Goal: Task Accomplishment & Management: Manage account settings

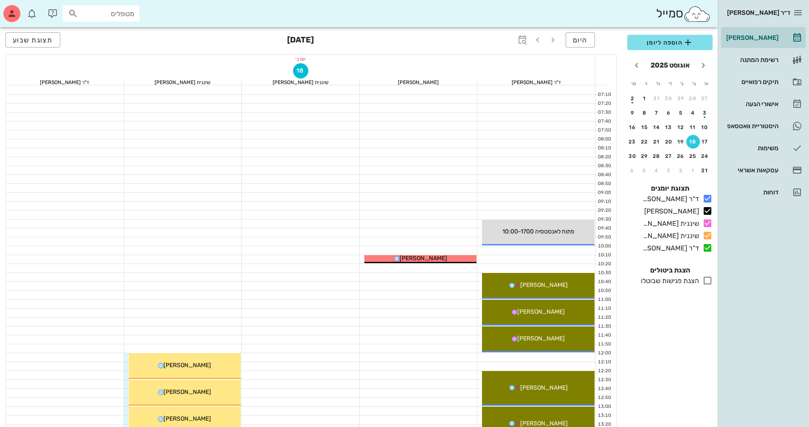
scroll to position [297, 0]
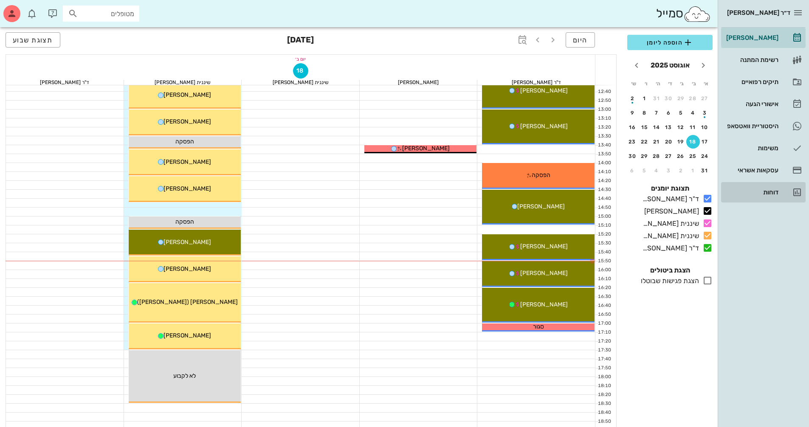
click at [773, 191] on div "דוחות" at bounding box center [752, 192] width 54 height 7
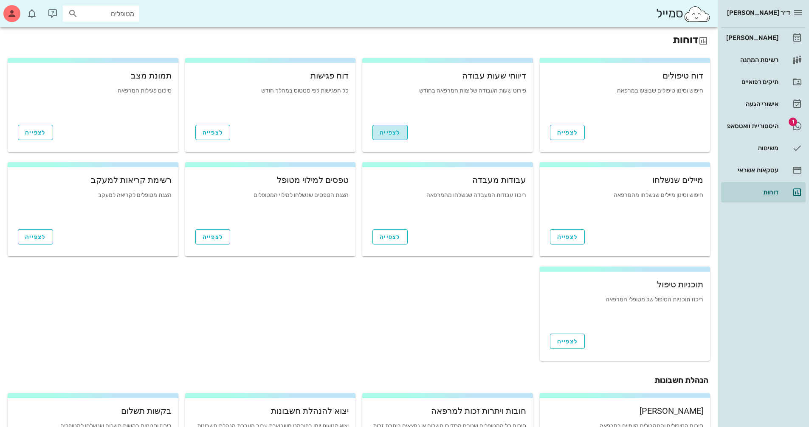
click at [396, 132] on span "לצפייה" at bounding box center [390, 132] width 21 height 7
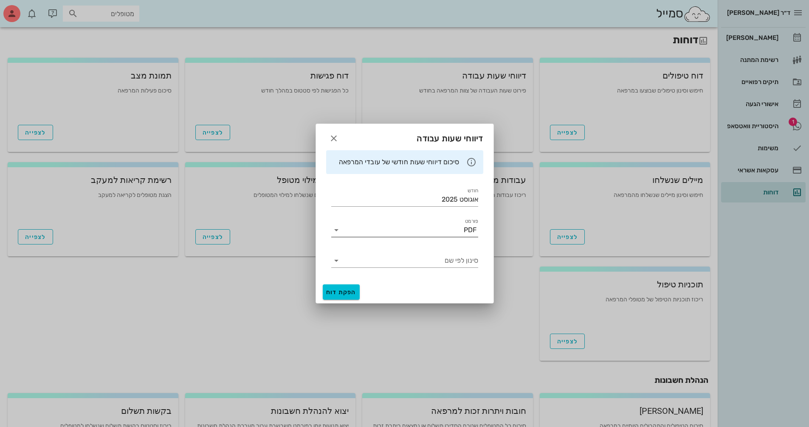
click at [336, 230] on icon at bounding box center [336, 230] width 10 height 10
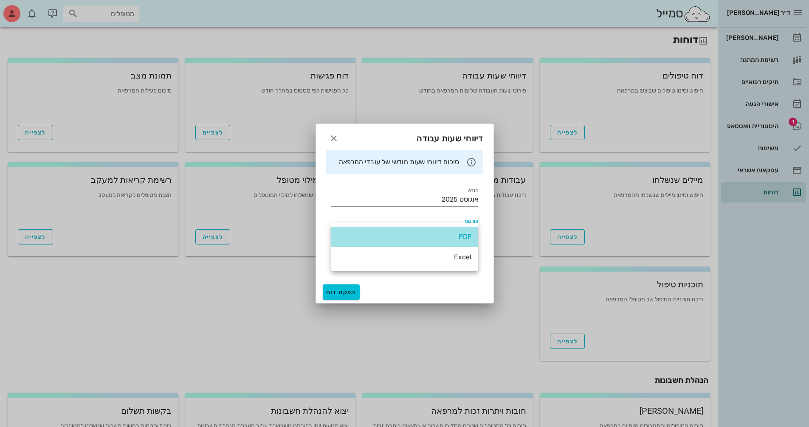
click at [334, 231] on div "PDF" at bounding box center [404, 237] width 147 height 20
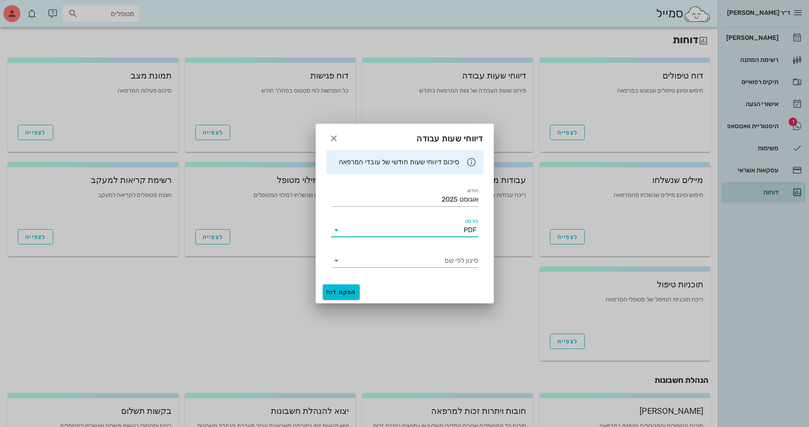
click at [473, 162] on icon at bounding box center [472, 162] width 10 height 10
click at [473, 163] on icon at bounding box center [472, 162] width 10 height 10
click at [338, 260] on icon at bounding box center [336, 261] width 10 height 10
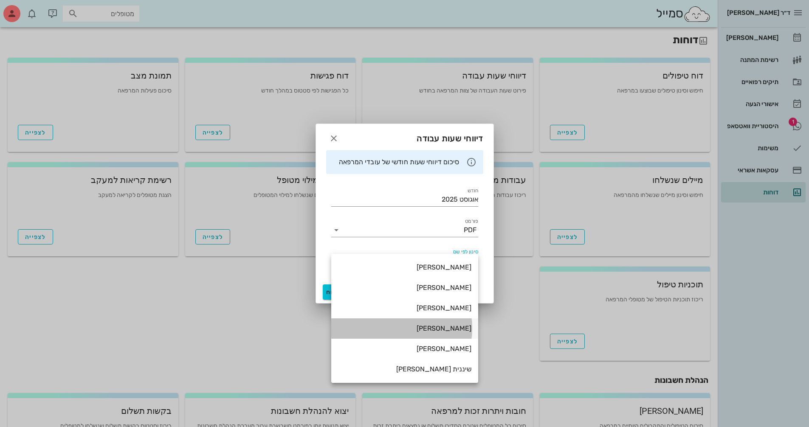
click at [451, 328] on div "[PERSON_NAME]" at bounding box center [404, 329] width 133 height 8
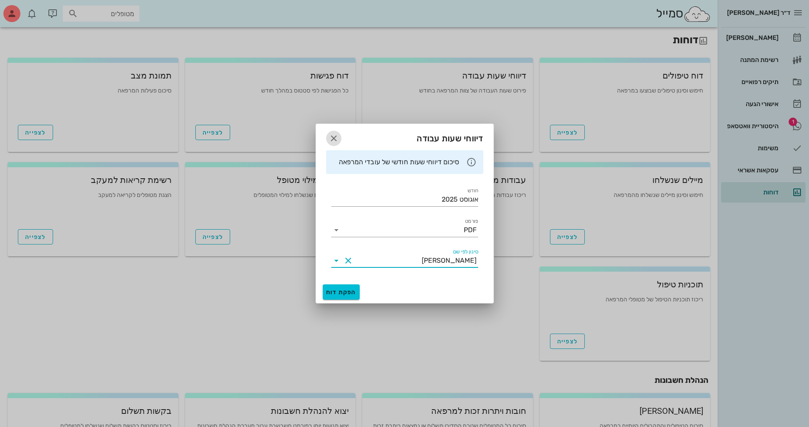
drag, startPoint x: 332, startPoint y: 134, endPoint x: 343, endPoint y: 148, distance: 17.5
click at [332, 136] on icon "button" at bounding box center [334, 138] width 10 height 10
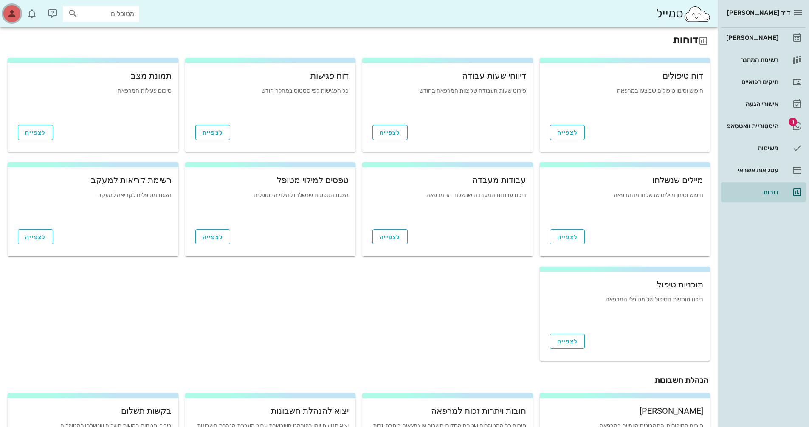
drag, startPoint x: 11, startPoint y: 18, endPoint x: 11, endPoint y: 23, distance: 5.1
click at [11, 19] on div "button" at bounding box center [11, 13] width 17 height 17
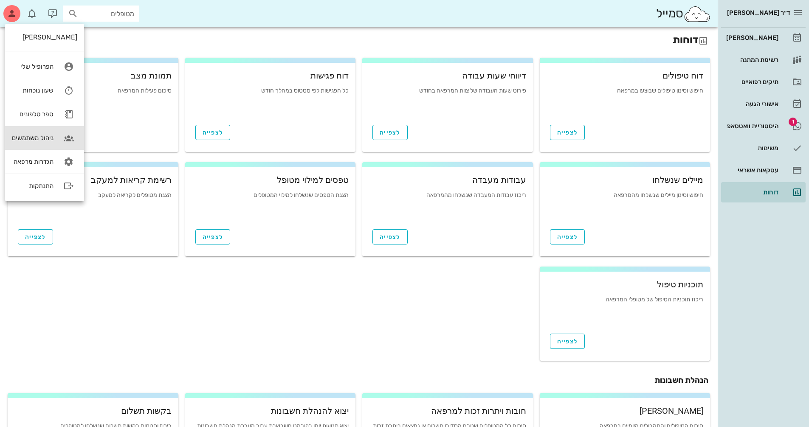
click at [33, 137] on div "ניהול משתמשים" at bounding box center [33, 138] width 42 height 8
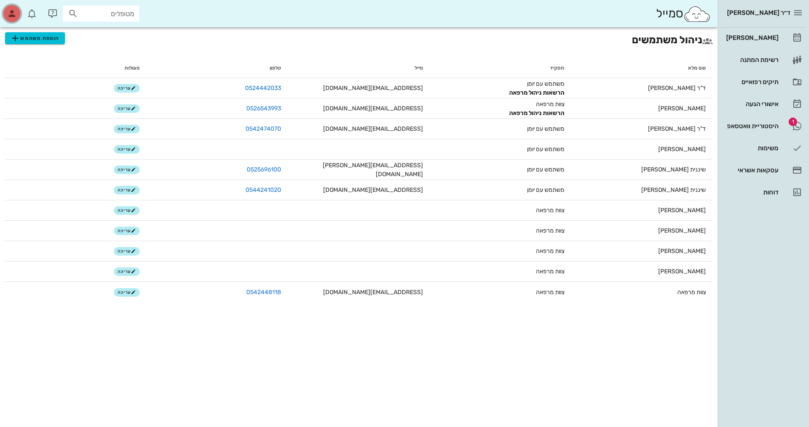
click at [11, 16] on icon "button" at bounding box center [12, 13] width 10 height 10
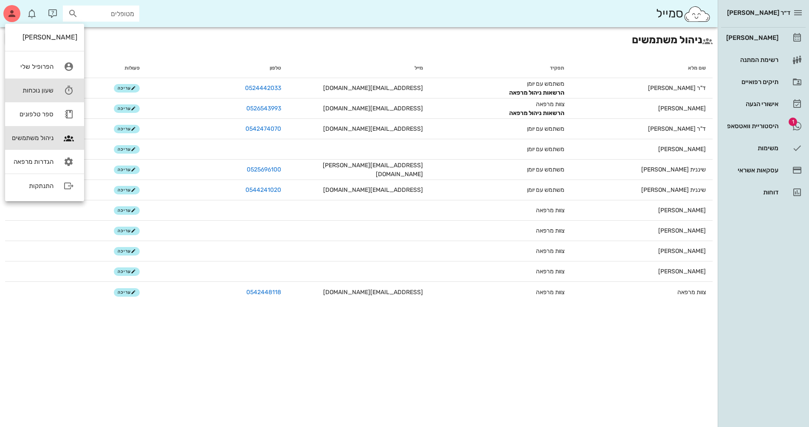
click at [42, 90] on div "שעון נוכחות" at bounding box center [33, 91] width 42 height 8
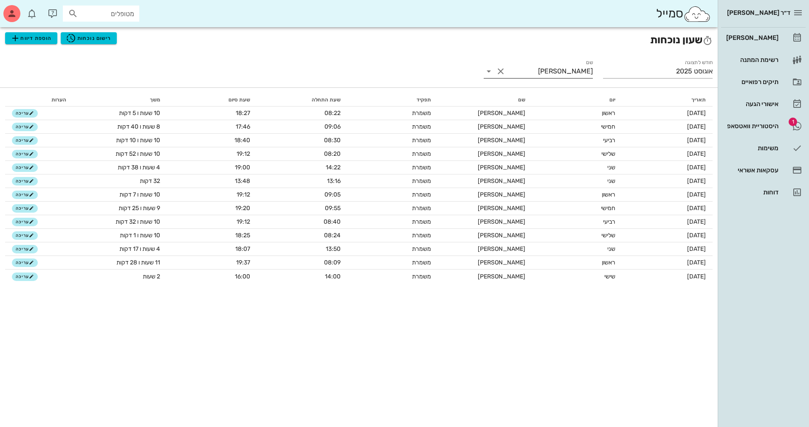
click at [499, 71] on button "Clear שם" at bounding box center [501, 71] width 10 height 10
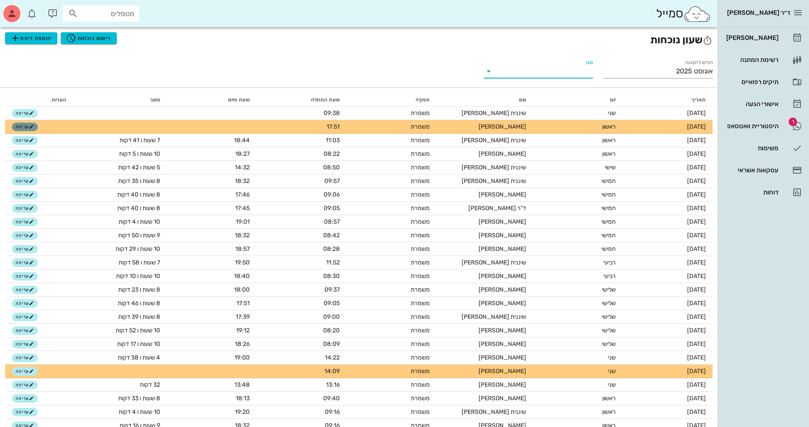
click at [22, 130] on button "עריכה" at bounding box center [25, 127] width 26 height 8
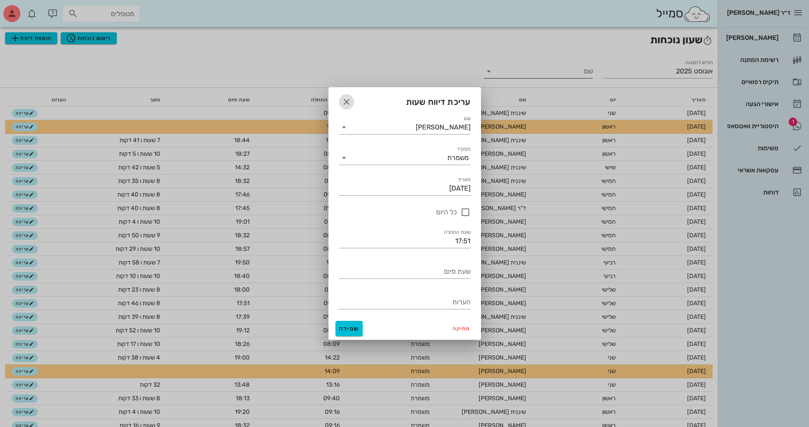
click at [348, 101] on icon "button" at bounding box center [347, 102] width 10 height 10
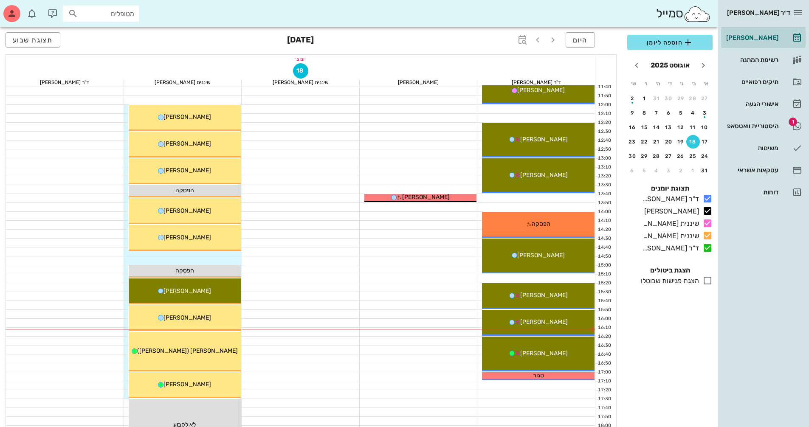
scroll to position [297, 0]
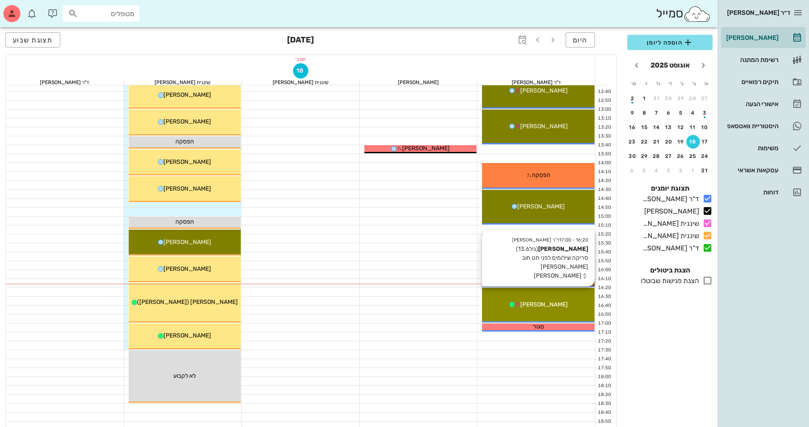
click at [551, 314] on div "16:20 - 17:00 ד"ר נמרוד דיקשטיין עדי גד (גיל 13.6 ) סריקה וצילומים לפני תט חוב …" at bounding box center [538, 305] width 113 height 35
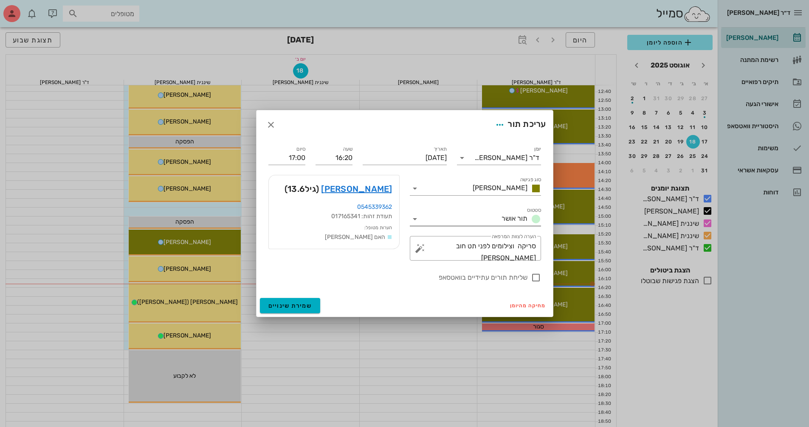
click at [414, 224] on div "סטטוס תור אושר" at bounding box center [475, 219] width 131 height 14
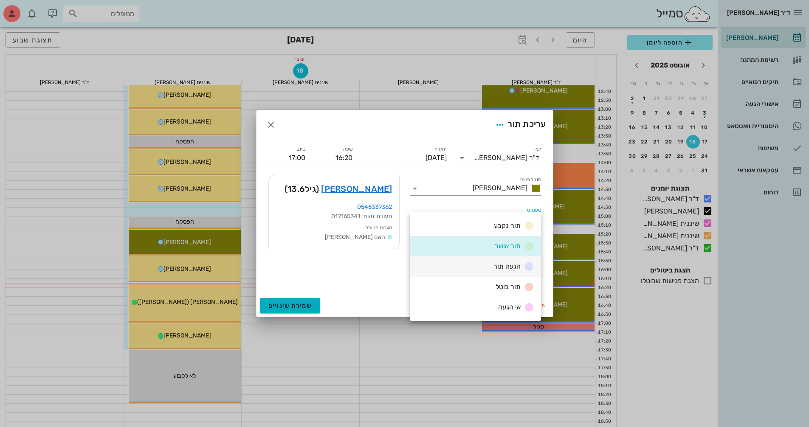
click at [482, 265] on div "הגעה תור" at bounding box center [475, 267] width 131 height 20
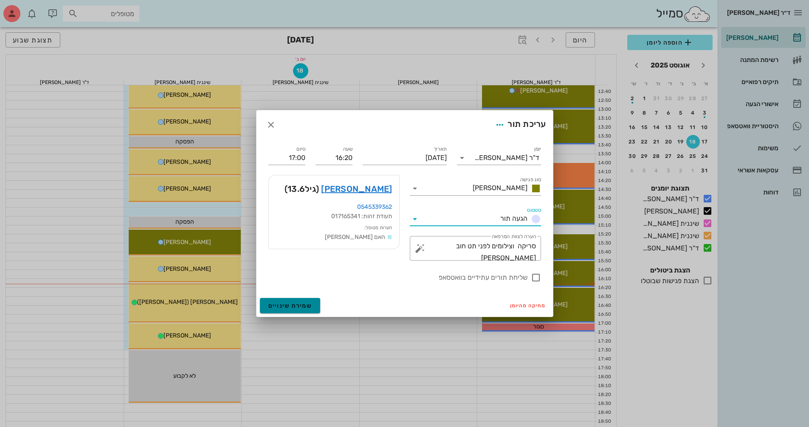
click at [296, 306] on span "שמירת שינויים" at bounding box center [291, 306] width 44 height 7
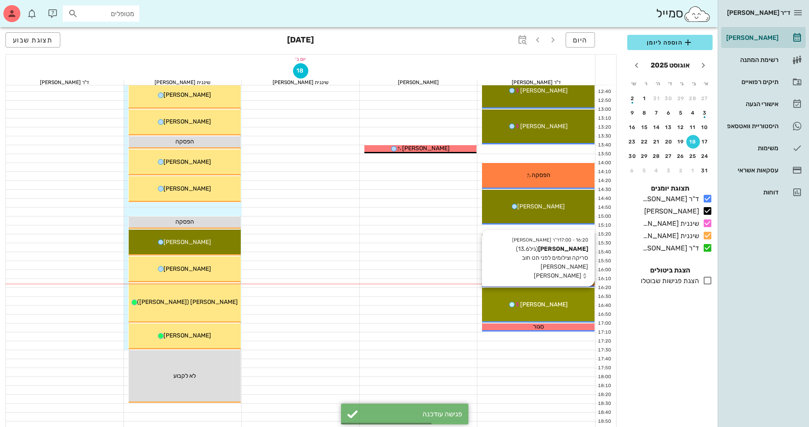
click at [546, 313] on div "16:20 - 17:00 ד"ר נמרוד דיקשטיין עדי גד (גיל 13.6 ) סריקה וצילומים לפני תט חוב …" at bounding box center [538, 305] width 113 height 35
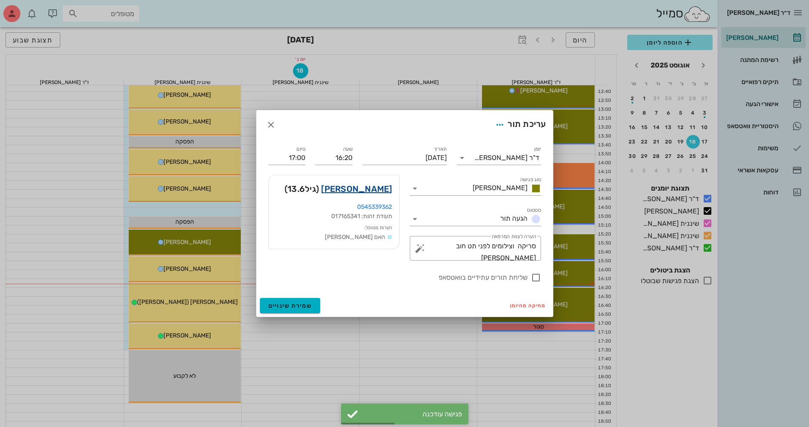
click at [382, 190] on link "עדי גד" at bounding box center [356, 189] width 71 height 14
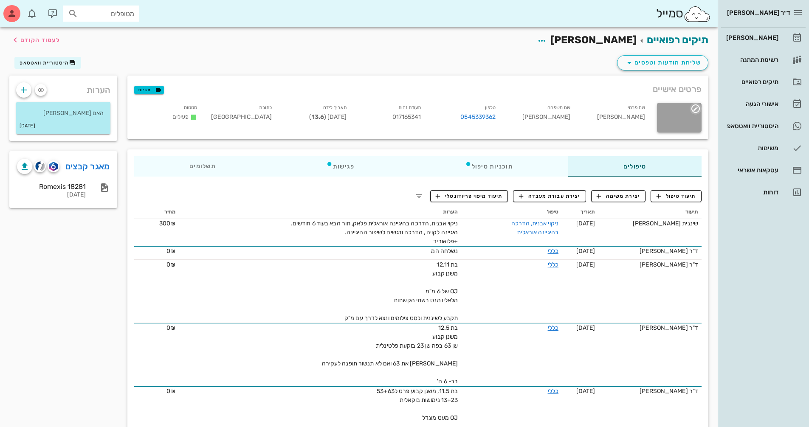
click at [694, 109] on icon "button" at bounding box center [696, 109] width 10 height 10
click at [667, 129] on div "החלפת תמונה" at bounding box center [666, 128] width 53 height 8
click at [25, 41] on span "לעמוד הקודם" at bounding box center [40, 40] width 40 height 7
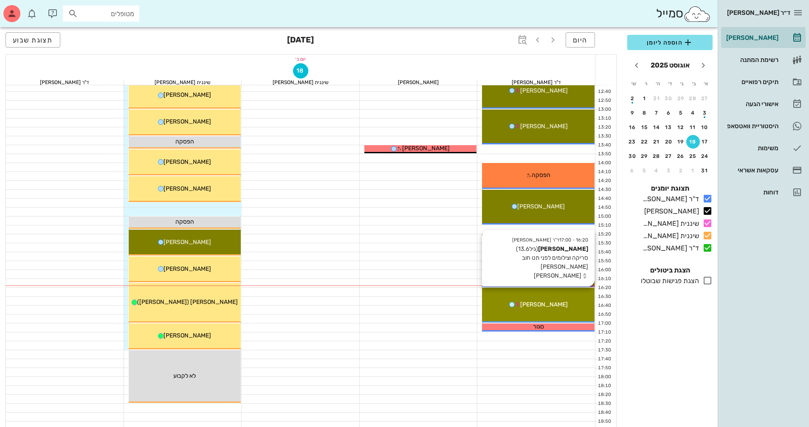
click at [538, 322] on div "16:20 - 17:00 ד"ר נמרוד דיקשטיין עדי גד (גיל 13.6 ) סריקה וצילומים לפני תט חוב …" at bounding box center [538, 305] width 113 height 35
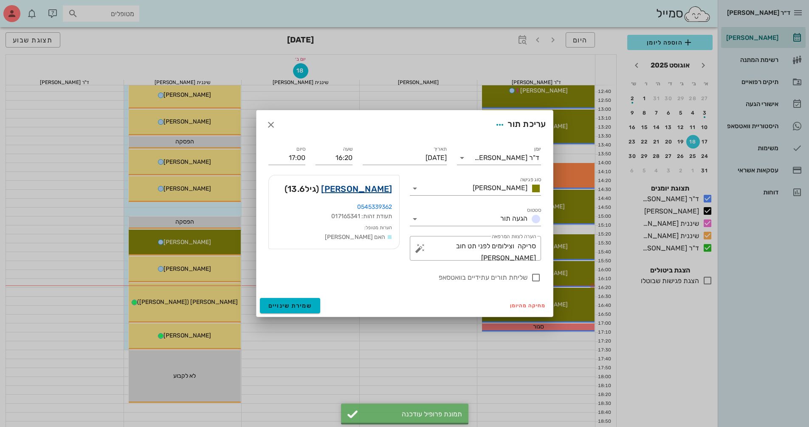
click at [383, 188] on link "עדי גד" at bounding box center [356, 189] width 71 height 14
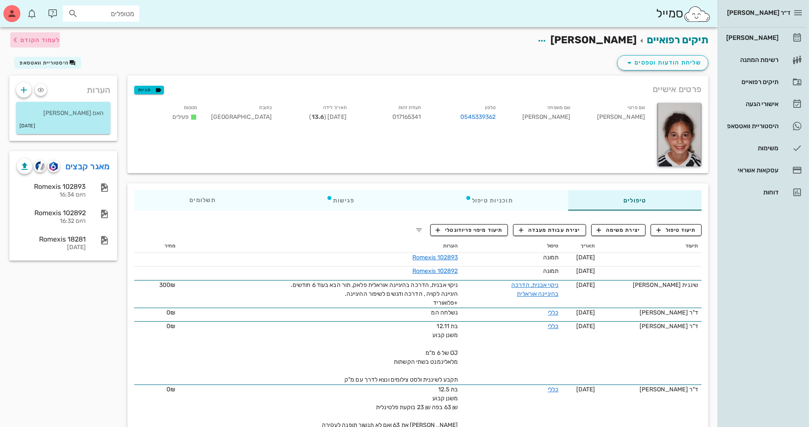
click at [52, 42] on span "לעמוד הקודם" at bounding box center [40, 40] width 40 height 7
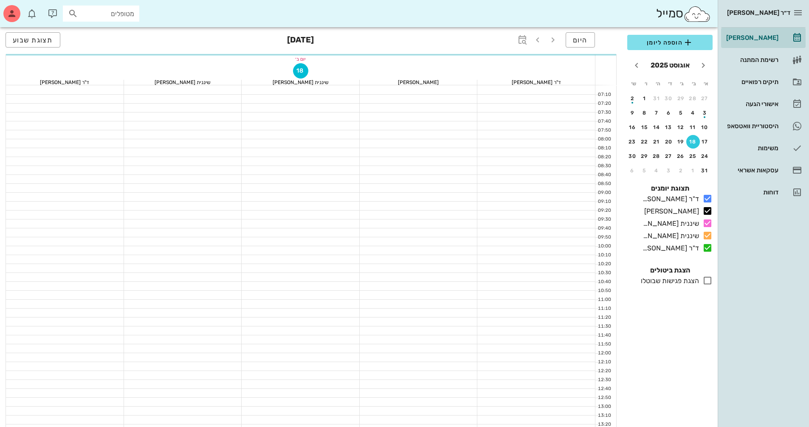
scroll to position [297, 0]
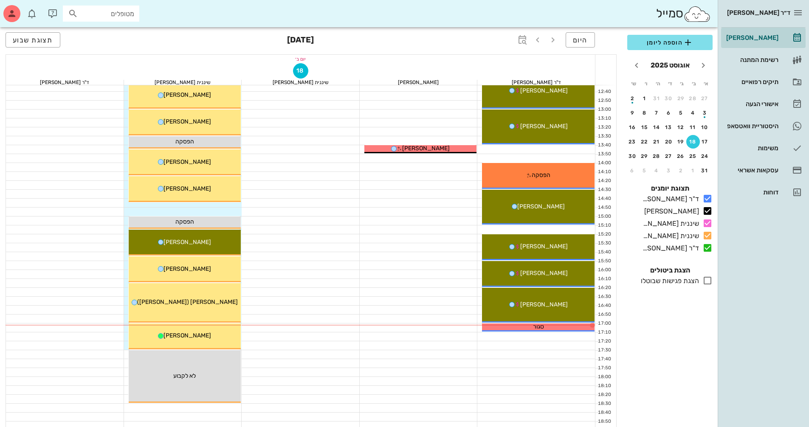
click at [123, 12] on input "מטופלים" at bounding box center [107, 13] width 54 height 11
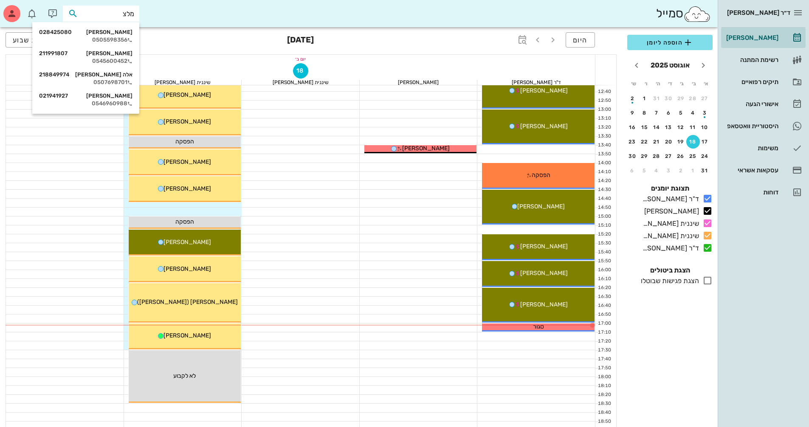
type input "מלצר"
click at [107, 36] on div "רועי מלצר 028425080 0505598356" at bounding box center [85, 35] width 93 height 21
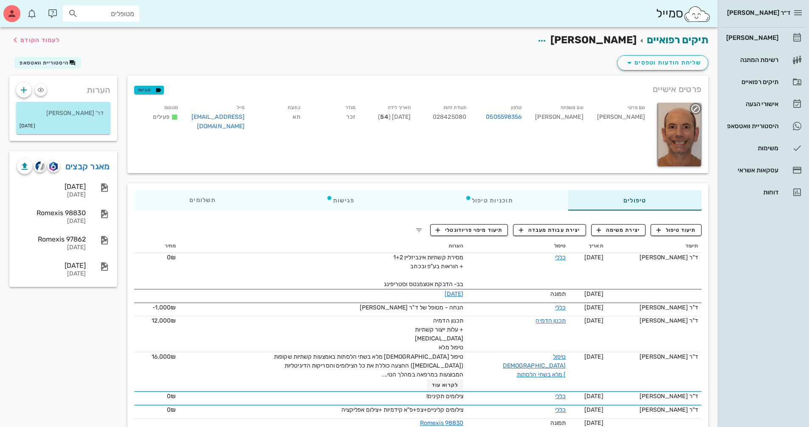
click at [683, 143] on div at bounding box center [679, 135] width 45 height 64
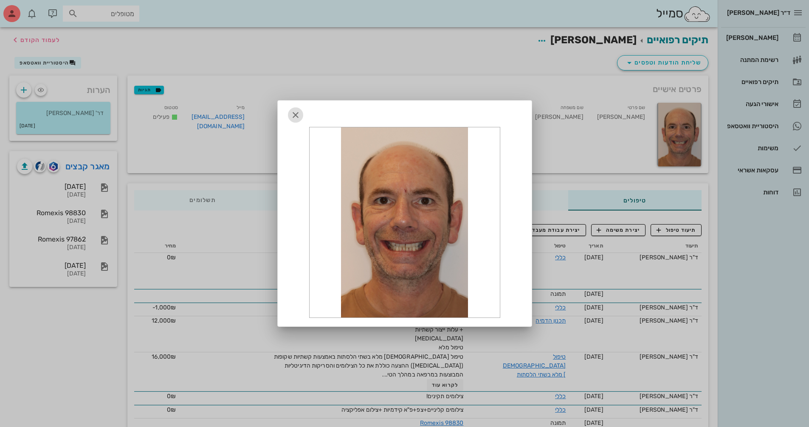
click at [295, 116] on icon "button" at bounding box center [296, 115] width 10 height 10
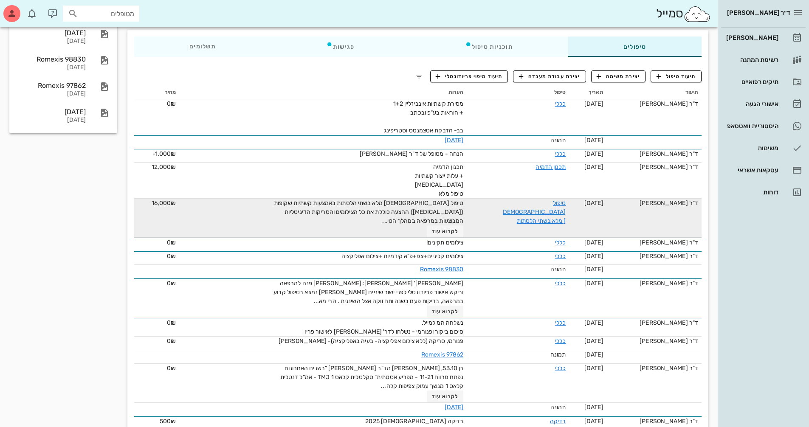
scroll to position [177, 0]
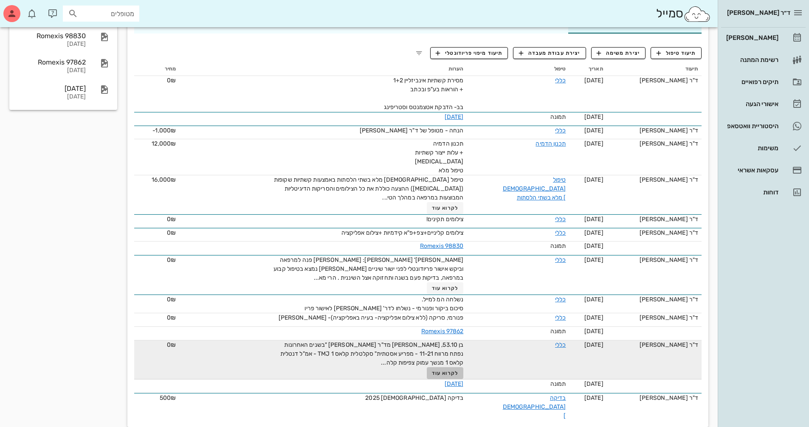
click at [448, 372] on span "לקרוא עוד" at bounding box center [445, 373] width 26 height 6
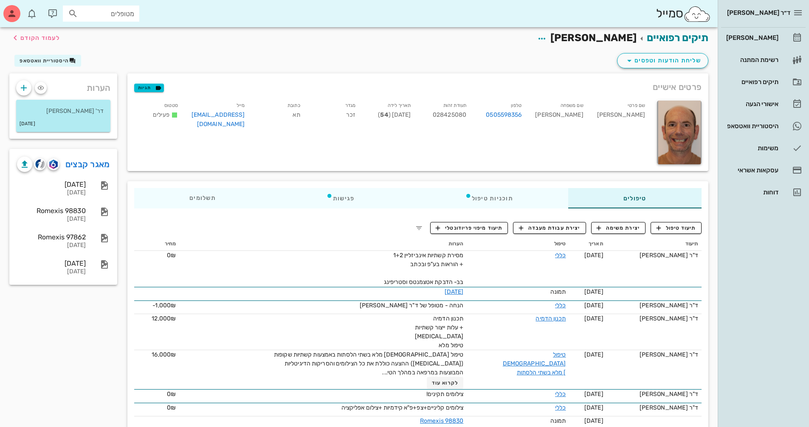
scroll to position [0, 0]
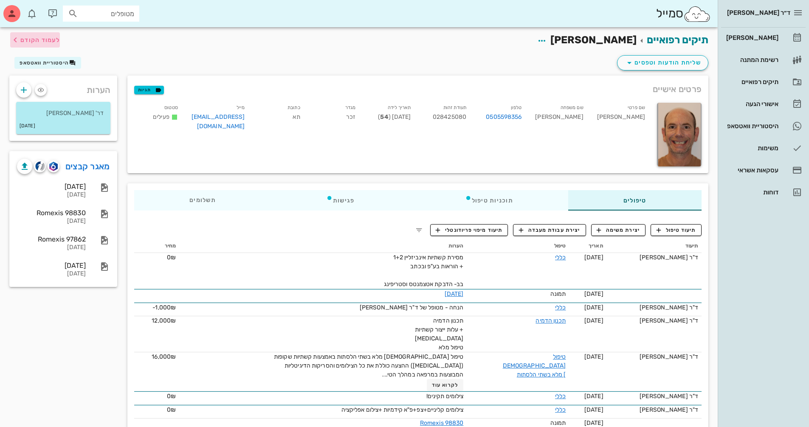
click at [38, 42] on span "לעמוד הקודם" at bounding box center [40, 40] width 40 height 7
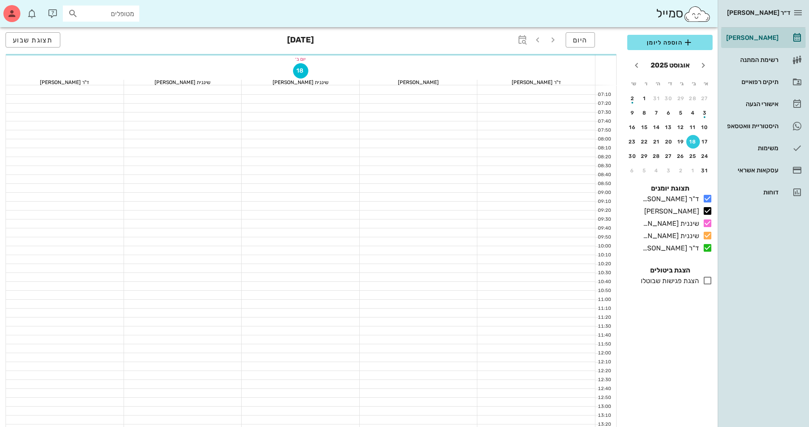
scroll to position [297, 0]
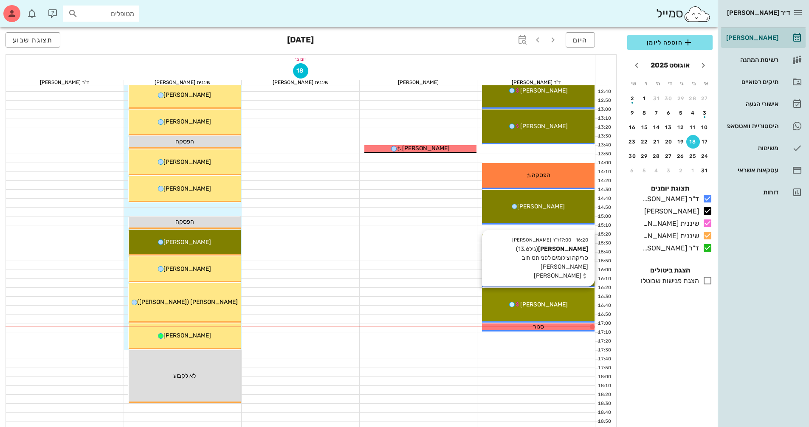
click at [541, 310] on div "16:20 - 17:00 ד"ר נמרוד דיקשטיין עדי גד (גיל 13.6 ) סריקה וצילומים לפני תט חוב …" at bounding box center [538, 305] width 113 height 35
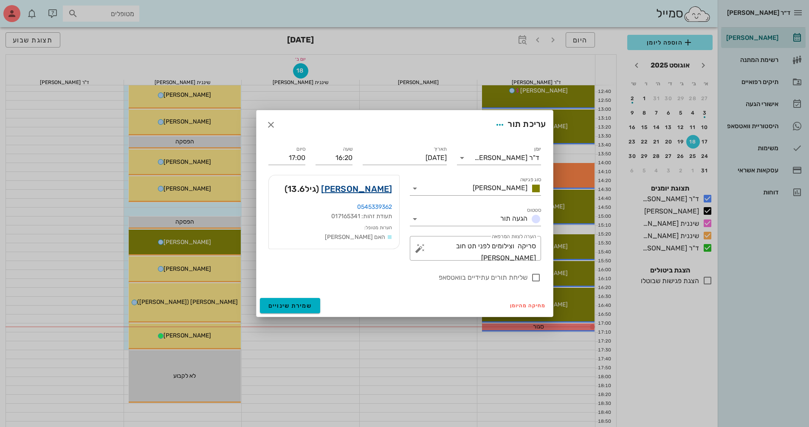
click at [384, 187] on link "עדי גד" at bounding box center [356, 189] width 71 height 14
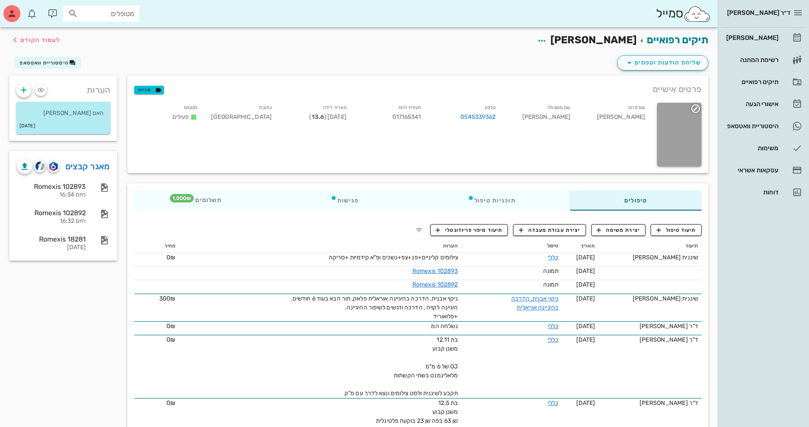
click at [696, 110] on icon "button" at bounding box center [696, 109] width 10 height 10
click at [682, 128] on div "החלפת תמונה" at bounding box center [666, 128] width 53 height 8
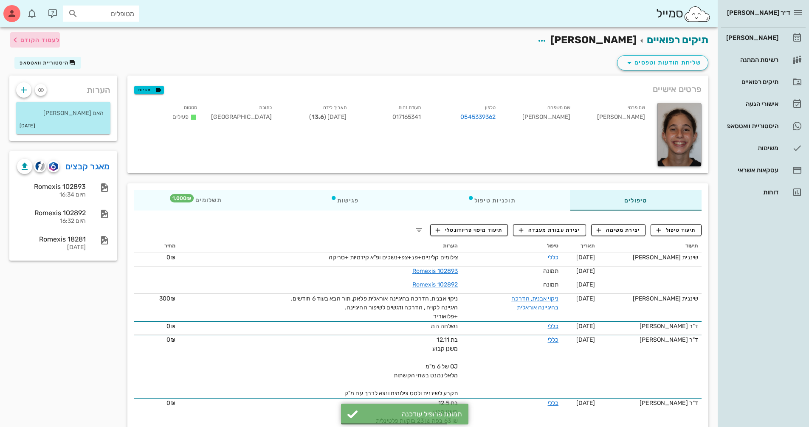
click at [54, 37] on span "לעמוד הקודם" at bounding box center [40, 40] width 40 height 7
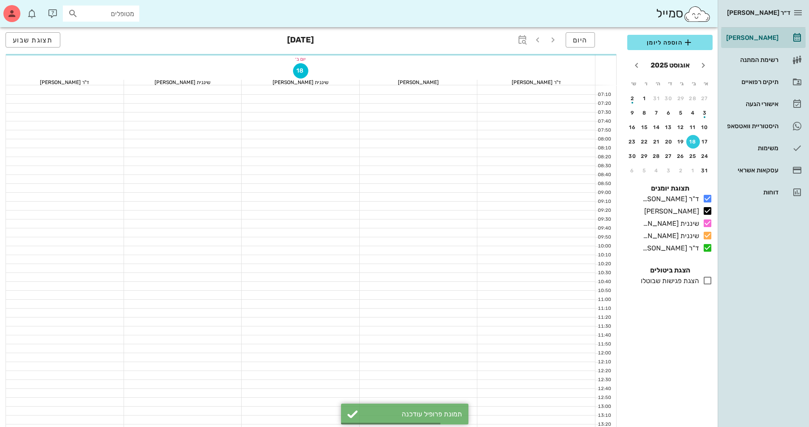
scroll to position [297, 0]
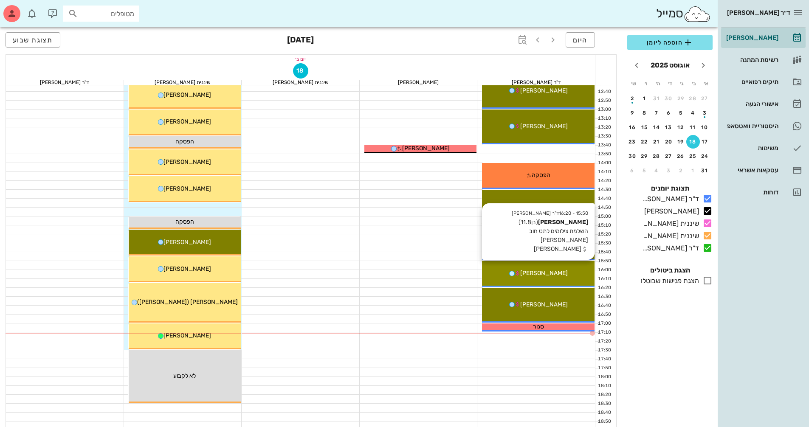
click at [566, 280] on div "15:50 - 16:20 ד"ר נמרוד דיקשטיין גיל פאלח (בן 11.8 ) השלמת צילומים לתט חוב כספי…" at bounding box center [538, 274] width 113 height 26
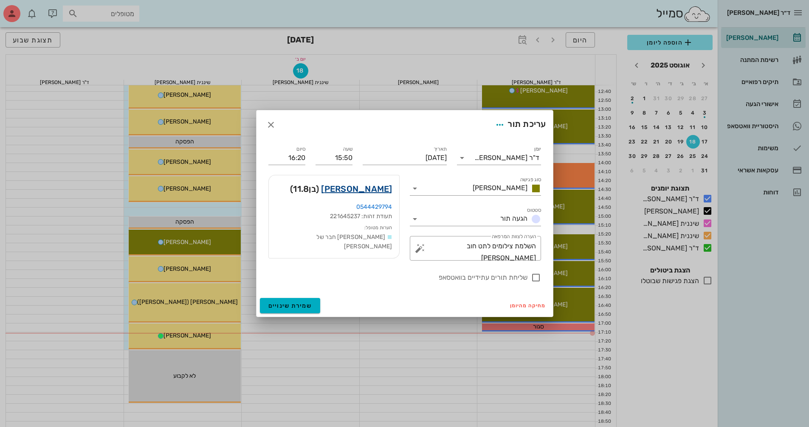
click at [390, 188] on link "גיל פאלח" at bounding box center [356, 189] width 71 height 14
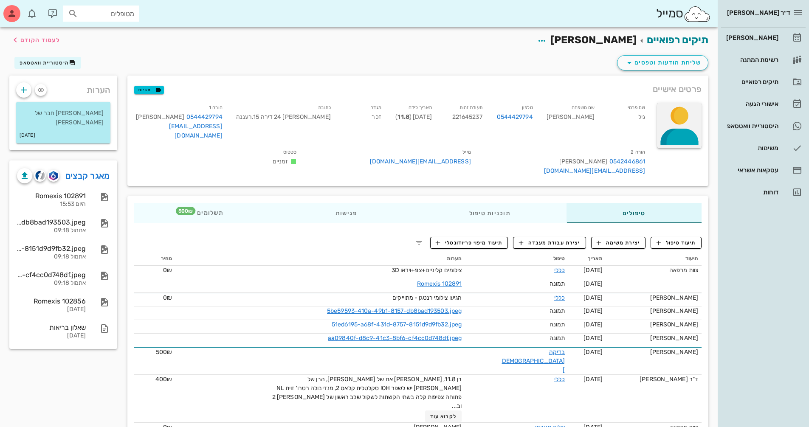
click at [684, 118] on div at bounding box center [679, 125] width 45 height 45
click at [683, 121] on div "העלאת תמונה" at bounding box center [676, 123] width 40 height 8
click at [31, 38] on span "לעמוד הקודם" at bounding box center [40, 40] width 40 height 7
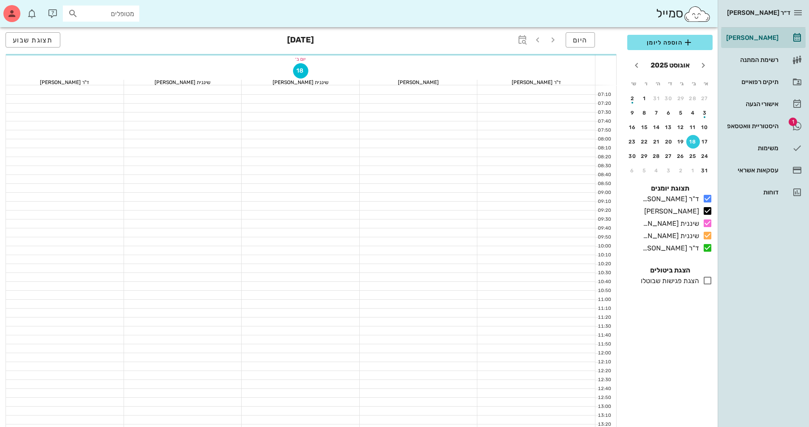
scroll to position [297, 0]
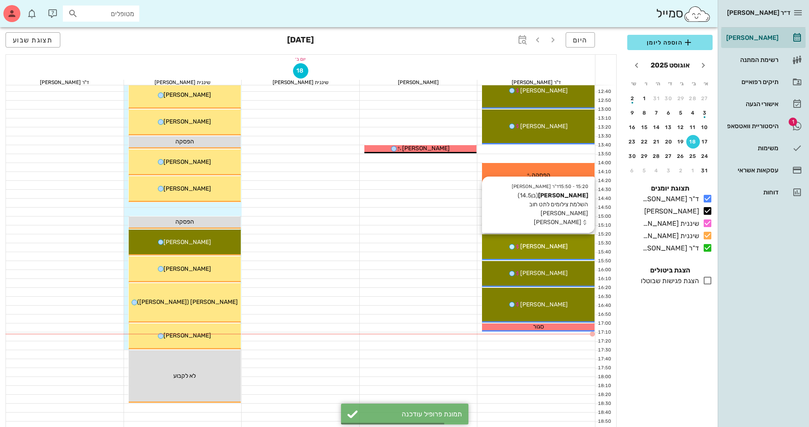
click at [536, 242] on div "[PERSON_NAME]" at bounding box center [538, 246] width 113 height 9
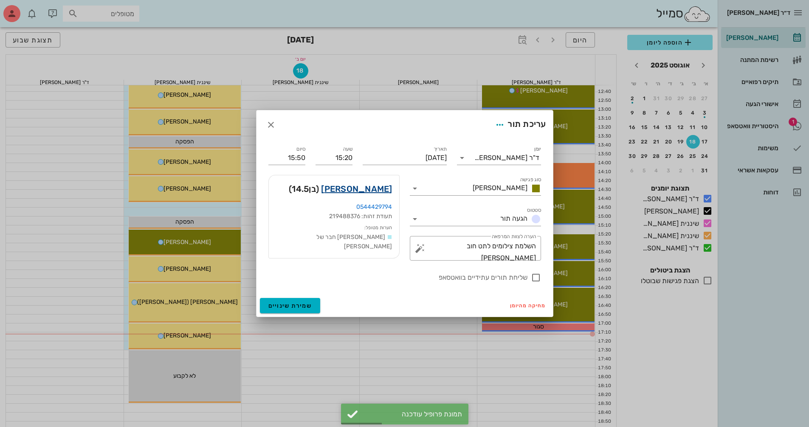
click at [380, 189] on link "שי פאלח" at bounding box center [356, 189] width 71 height 14
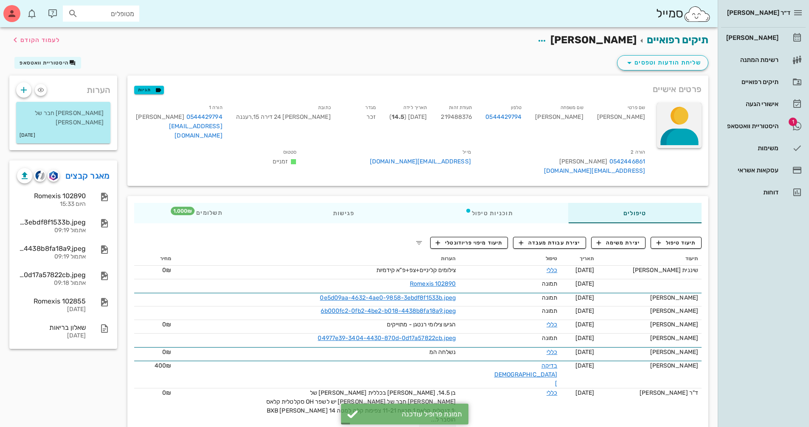
click at [679, 130] on div at bounding box center [679, 125] width 45 height 45
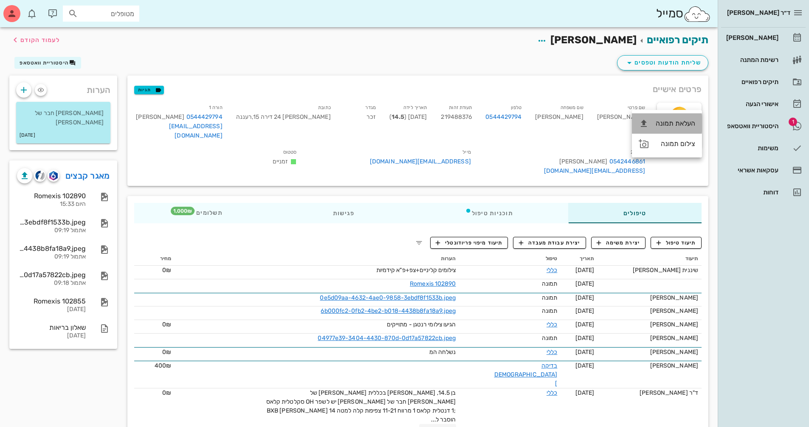
click at [685, 122] on div "העלאת תמונה" at bounding box center [676, 123] width 40 height 8
click at [673, 116] on div at bounding box center [679, 125] width 45 height 45
click at [681, 123] on div "העלאת תמונה" at bounding box center [676, 123] width 40 height 8
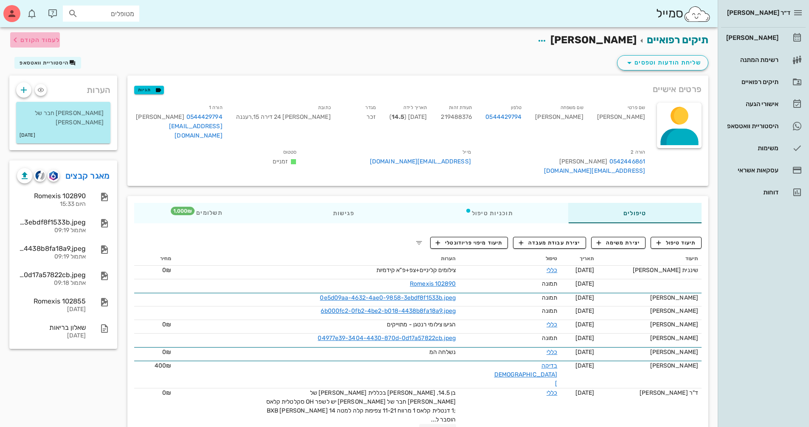
click at [39, 43] on span "לעמוד הקודם" at bounding box center [40, 40] width 40 height 7
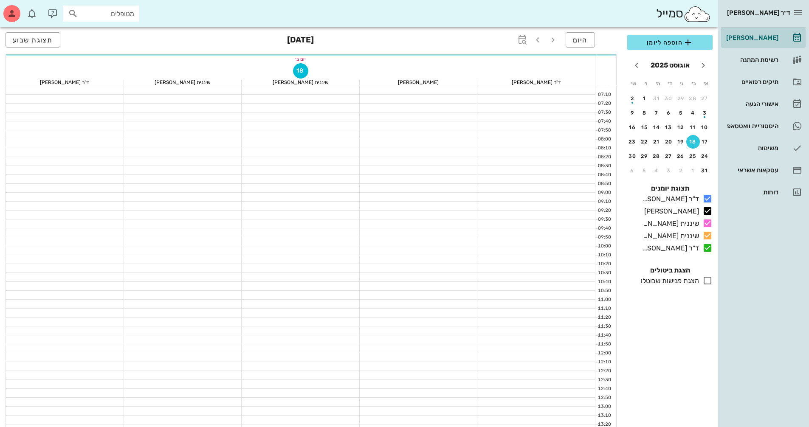
scroll to position [297, 0]
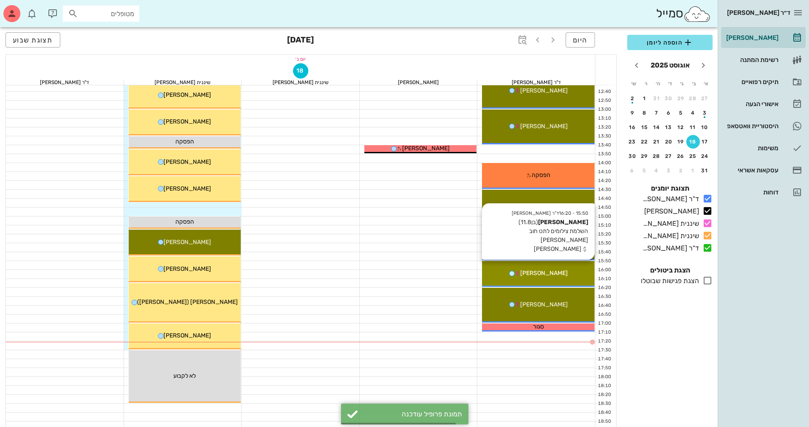
click at [553, 279] on div "15:50 - 16:20 ד"ר נמרוד דיקשטיין גיל פאלח (בן 11.8 ) השלמת צילומים לתט חוב כספי…" at bounding box center [538, 274] width 113 height 26
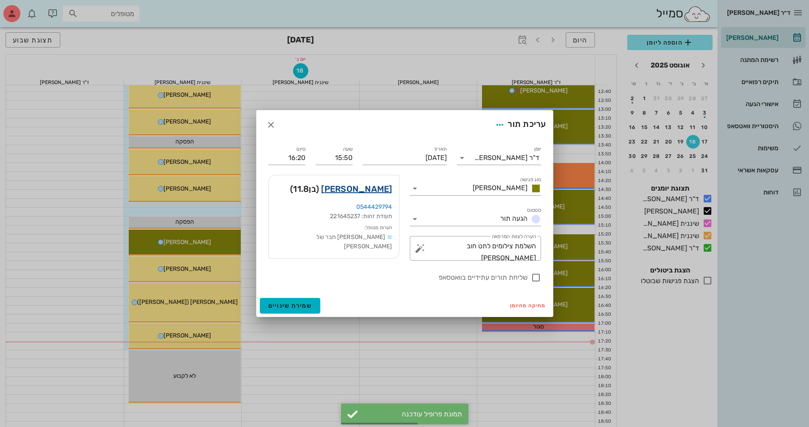
click at [378, 191] on link "גיל פאלח" at bounding box center [356, 189] width 71 height 14
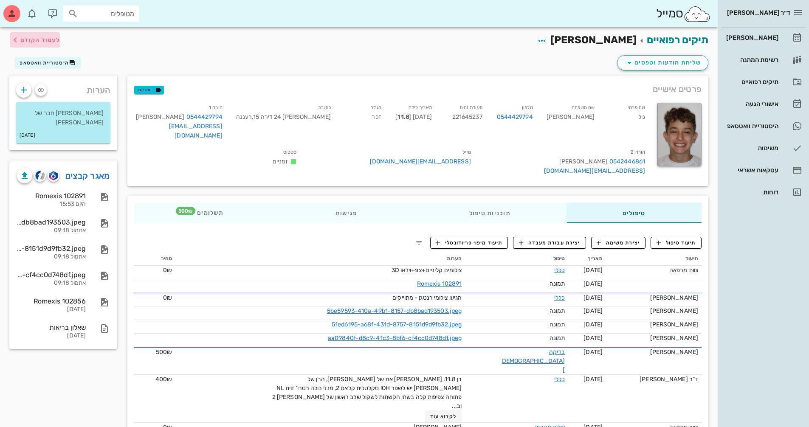
click at [33, 41] on span "לעמוד הקודם" at bounding box center [40, 40] width 40 height 7
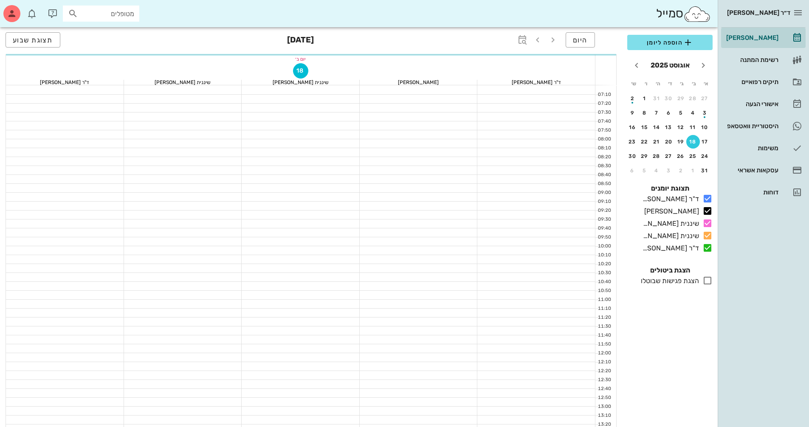
scroll to position [297, 0]
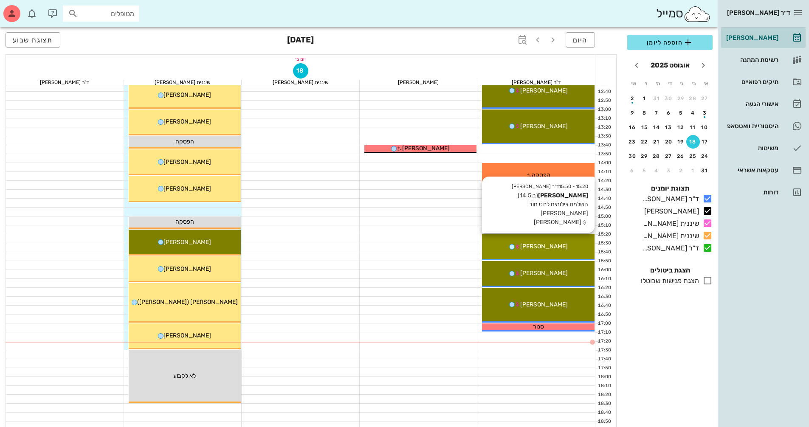
click at [566, 246] on div "[PERSON_NAME]" at bounding box center [538, 246] width 113 height 9
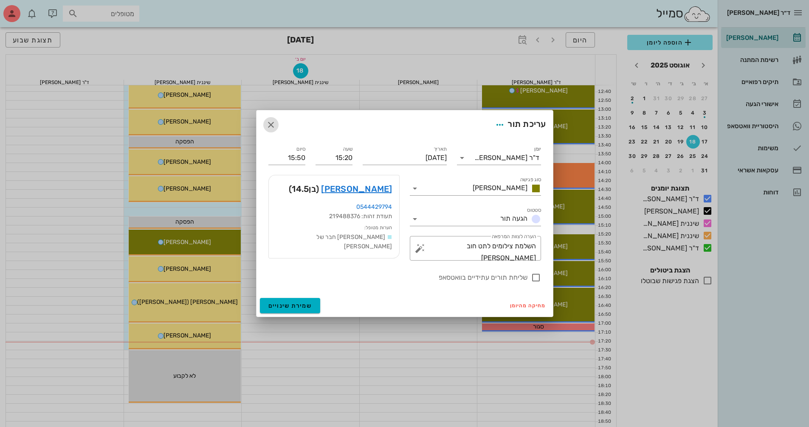
click at [275, 127] on icon "button" at bounding box center [271, 125] width 10 height 10
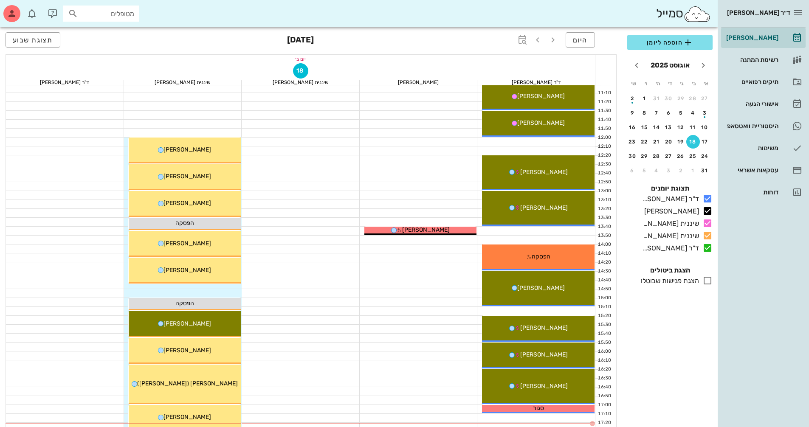
scroll to position [212, 0]
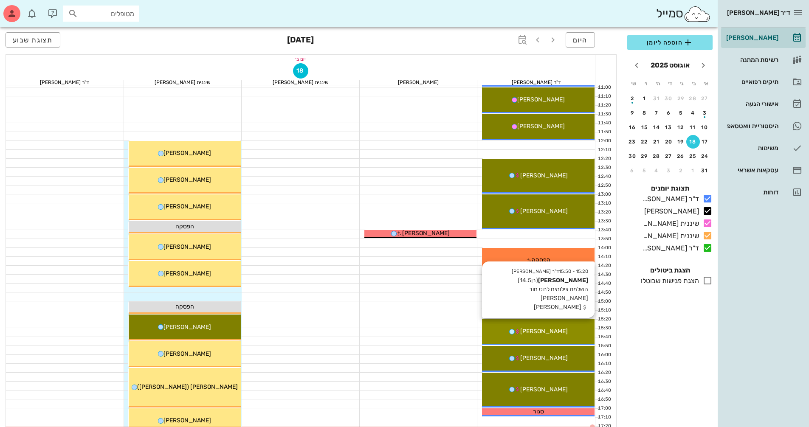
click at [563, 331] on div "[PERSON_NAME]" at bounding box center [538, 331] width 113 height 9
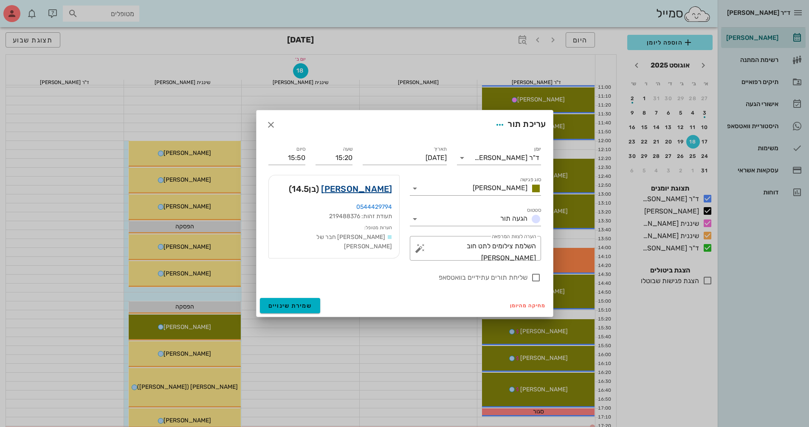
click at [378, 187] on link "שי פאלח" at bounding box center [356, 189] width 71 height 14
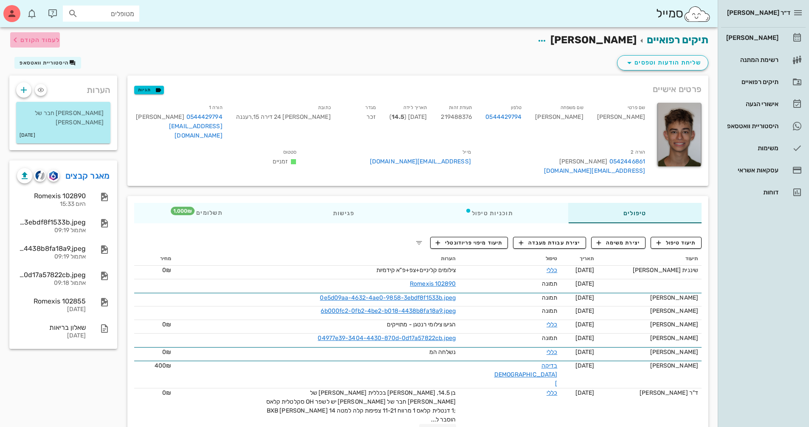
click at [23, 38] on span "לעמוד הקודם" at bounding box center [40, 40] width 40 height 7
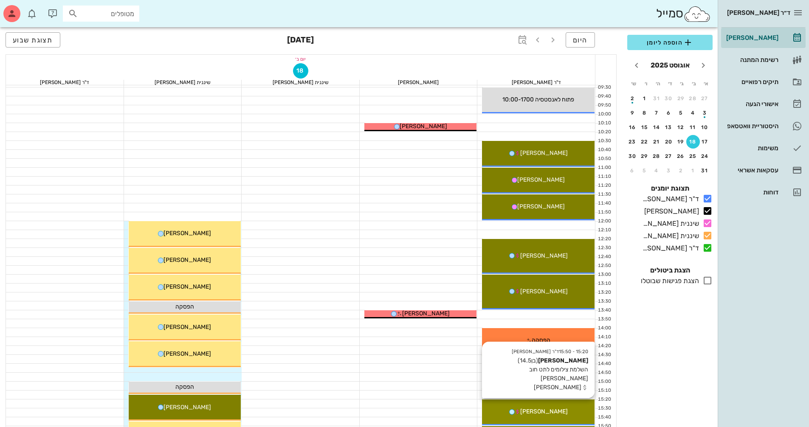
scroll to position [127, 0]
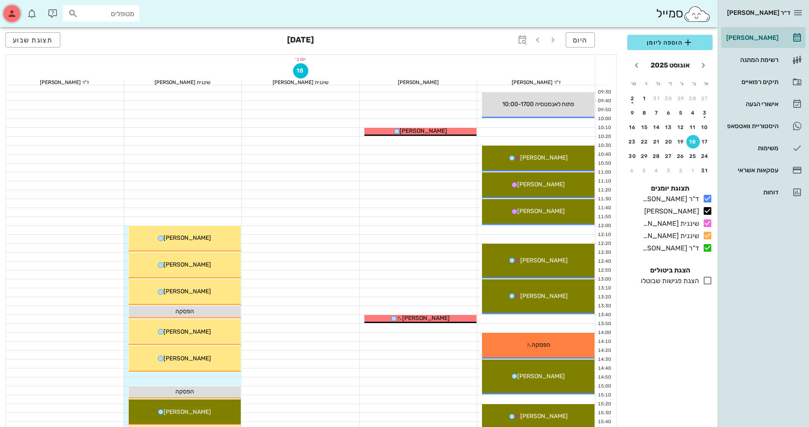
click at [11, 14] on icon "button" at bounding box center [12, 13] width 10 height 10
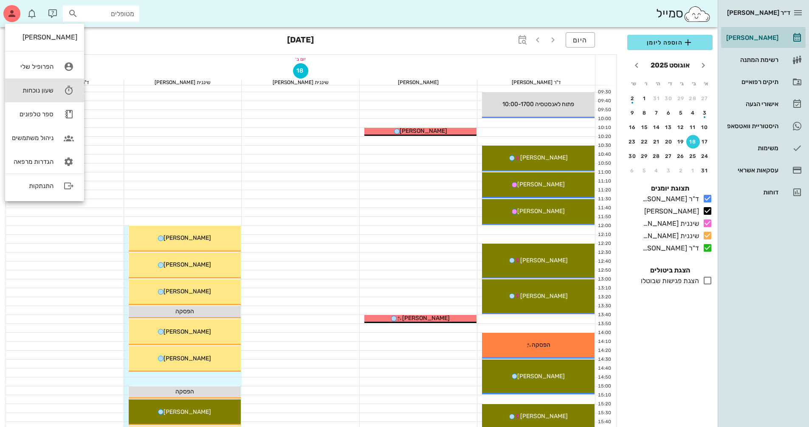
click at [40, 90] on div "שעון נוכחות" at bounding box center [33, 91] width 42 height 8
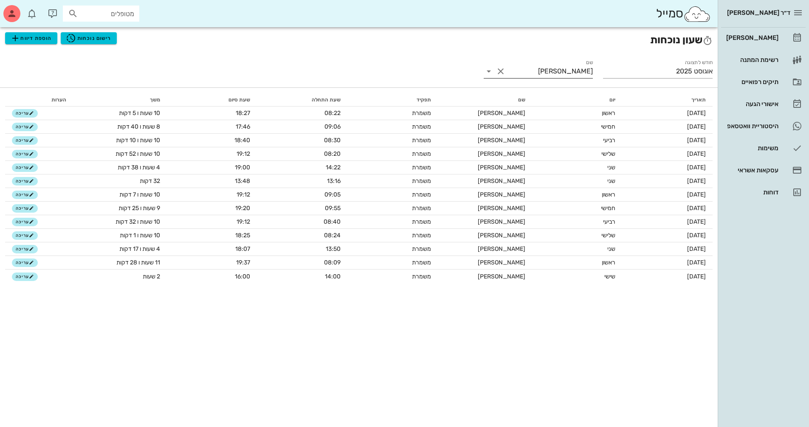
click at [499, 72] on button "Clear שם" at bounding box center [501, 71] width 10 height 10
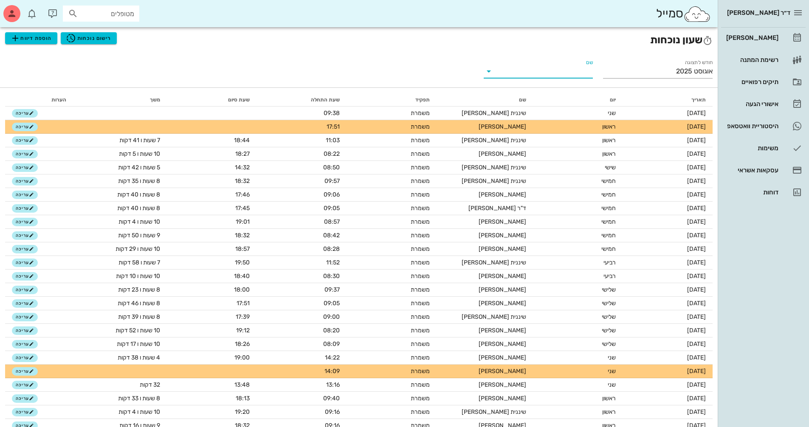
click at [487, 71] on icon at bounding box center [489, 71] width 10 height 10
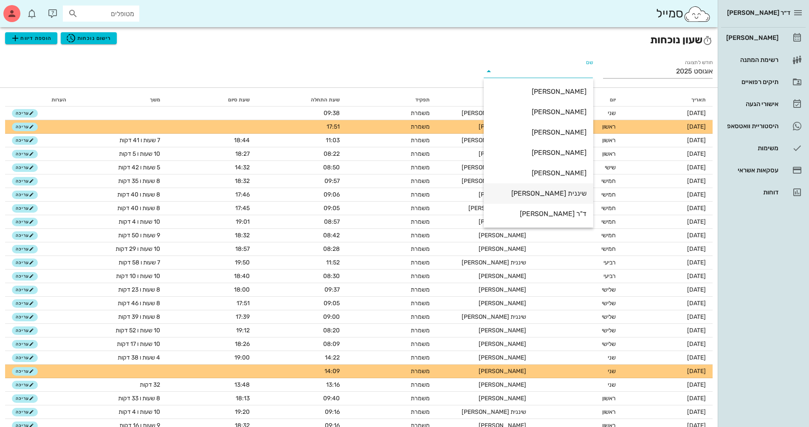
click at [577, 195] on div "שיננית [PERSON_NAME]" at bounding box center [539, 193] width 96 height 8
type input "שיננית [PERSON_NAME]"
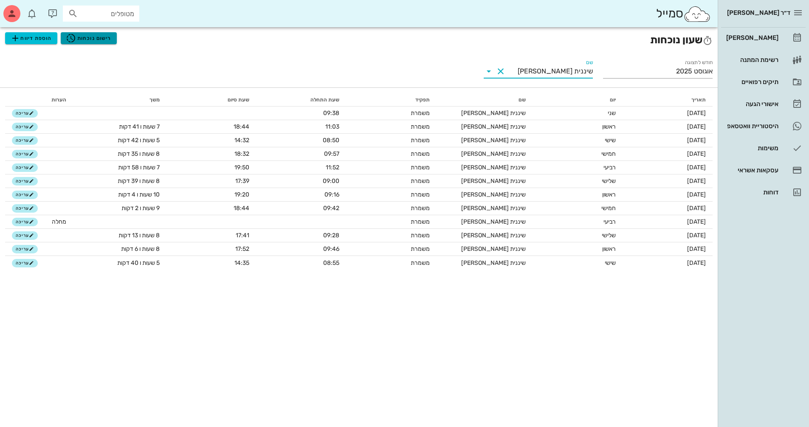
click at [111, 44] on button "רישום נוכחות" at bounding box center [89, 38] width 56 height 12
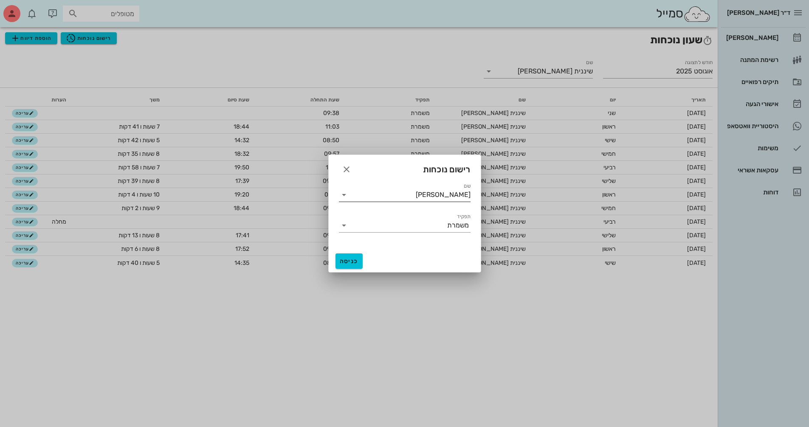
click at [345, 195] on icon at bounding box center [344, 195] width 10 height 10
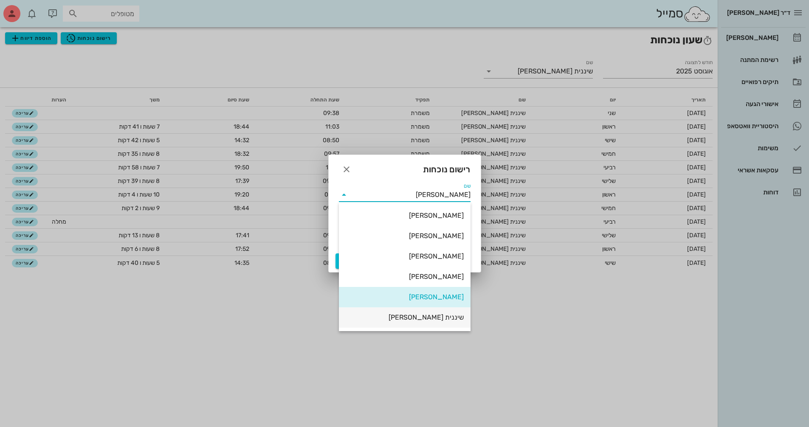
click at [455, 319] on div "שיננית [PERSON_NAME]" at bounding box center [405, 318] width 118 height 8
type input "שיננית [PERSON_NAME]"
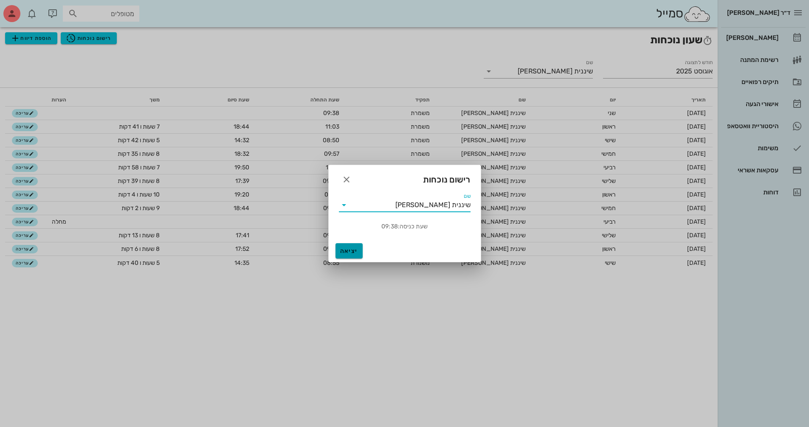
click at [349, 251] on span "יציאה" at bounding box center [349, 251] width 20 height 7
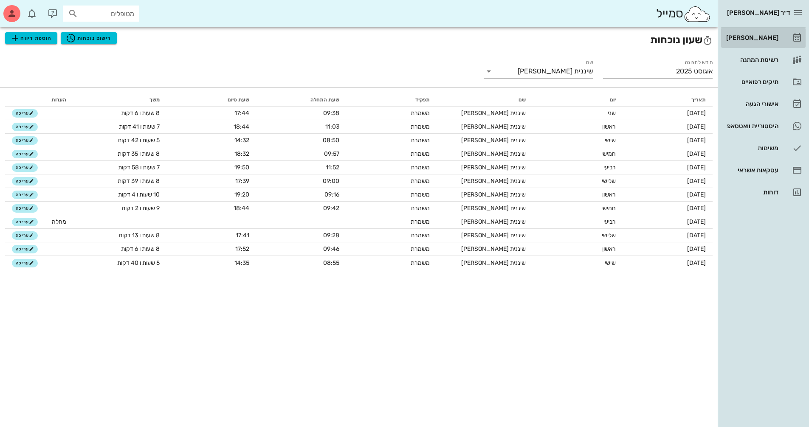
click at [763, 36] on div "[PERSON_NAME]" at bounding box center [752, 37] width 54 height 7
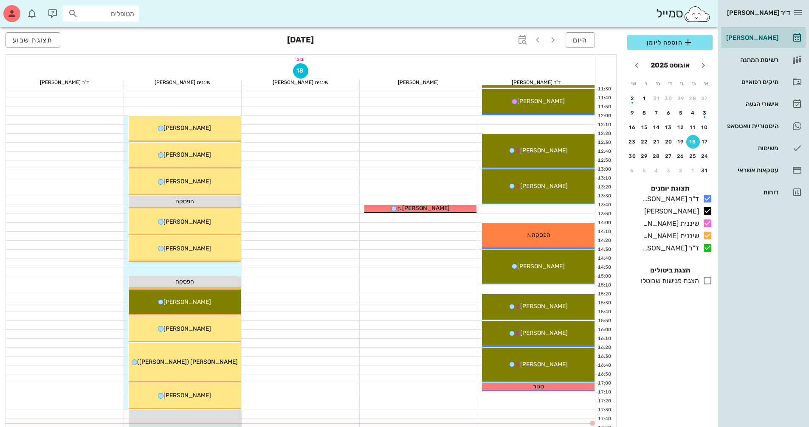
scroll to position [408, 0]
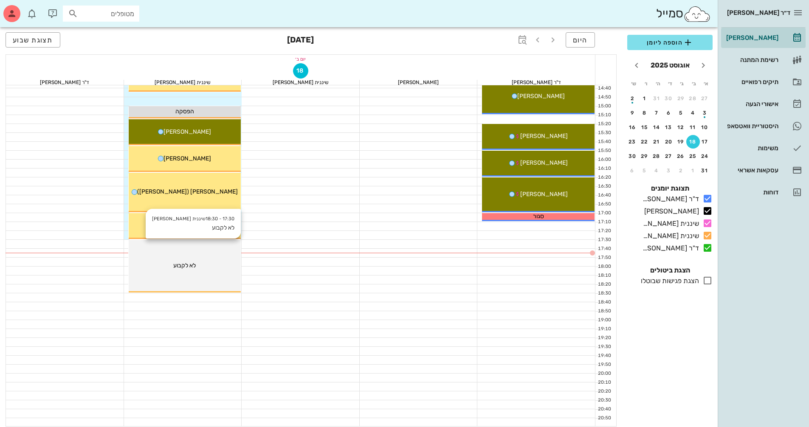
click at [235, 272] on div "12:00 - 12:30 שיננית טניה עידן פלאצי (גיל 15.1 ) עידן פלאצי 12:30 - 13:00 שינני…" at bounding box center [184, 52] width 113 height 749
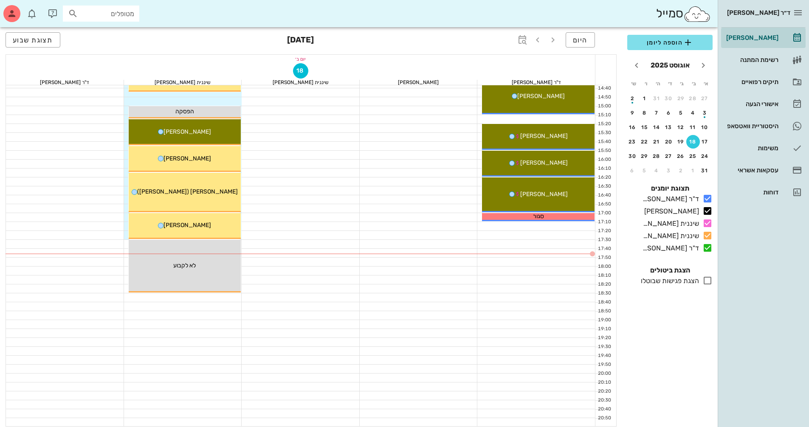
click at [244, 280] on div "07:10 07:20 07:30 07:40 07:50 08:00 08:10 08:20 08:30 08:40 08:50 09:00 09:10 0…" at bounding box center [311, 52] width 611 height 749
